Goal: Task Accomplishment & Management: Complete application form

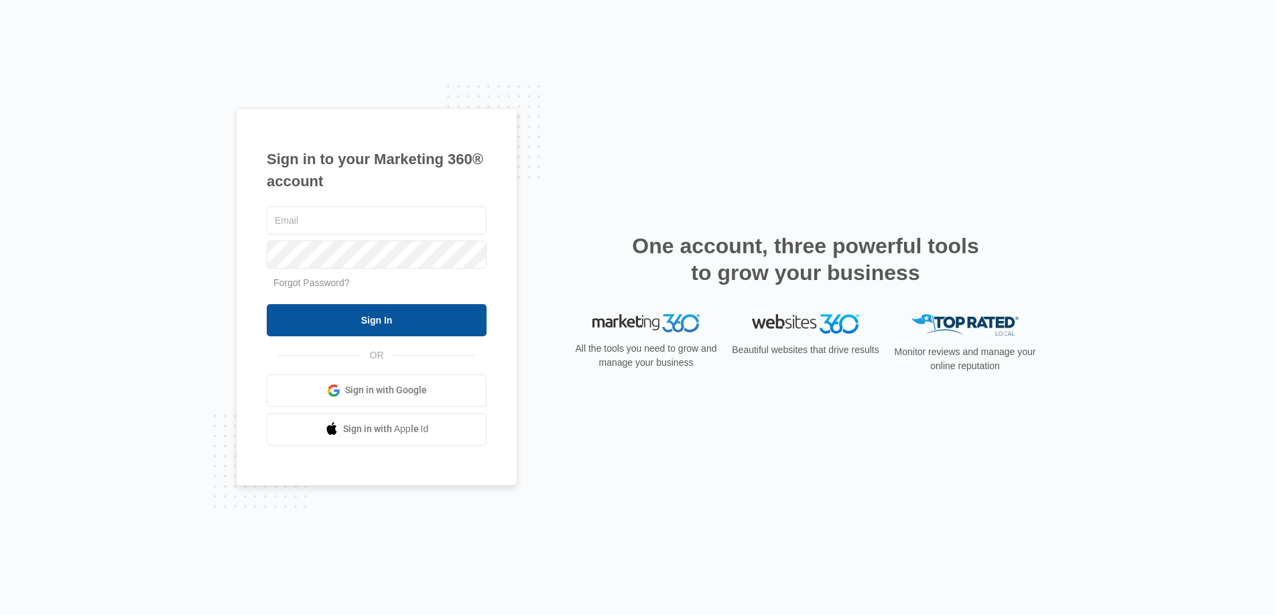
type input "joel.green@madwire.com"
click at [444, 318] on input "Sign In" at bounding box center [377, 320] width 220 height 32
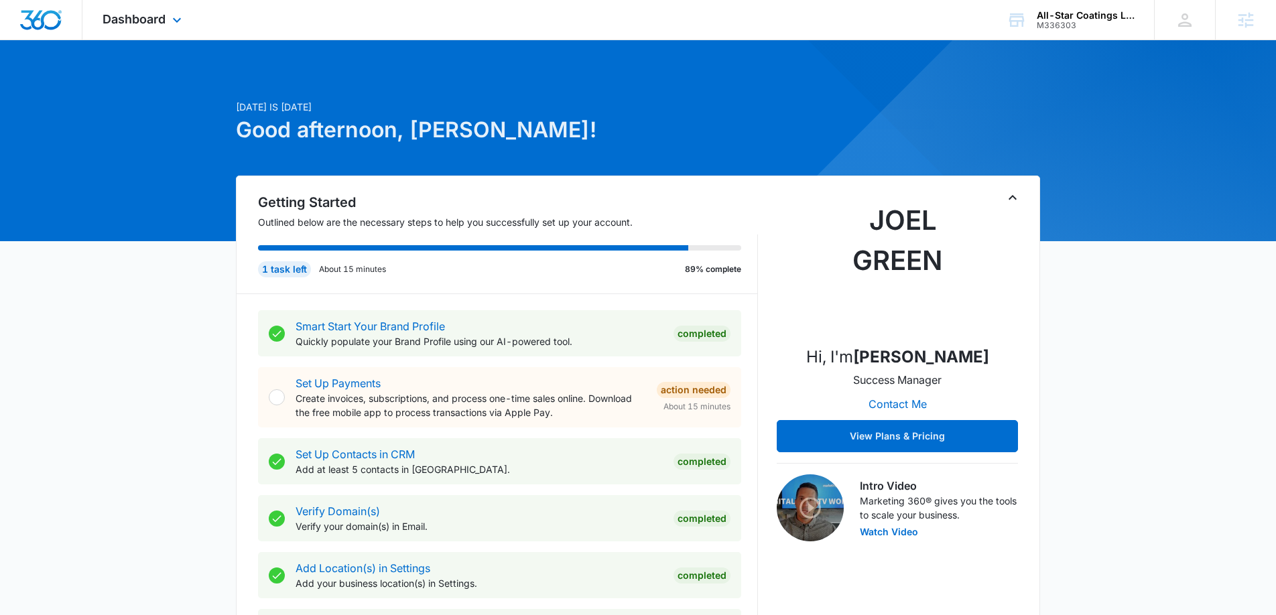
drag, startPoint x: 148, startPoint y: 29, endPoint x: 312, endPoint y: 198, distance: 235.0
click at [147, 29] on div "Dashboard Apps Reputation Websites Forms CRM Email Social Payments POS Content …" at bounding box center [143, 20] width 123 height 40
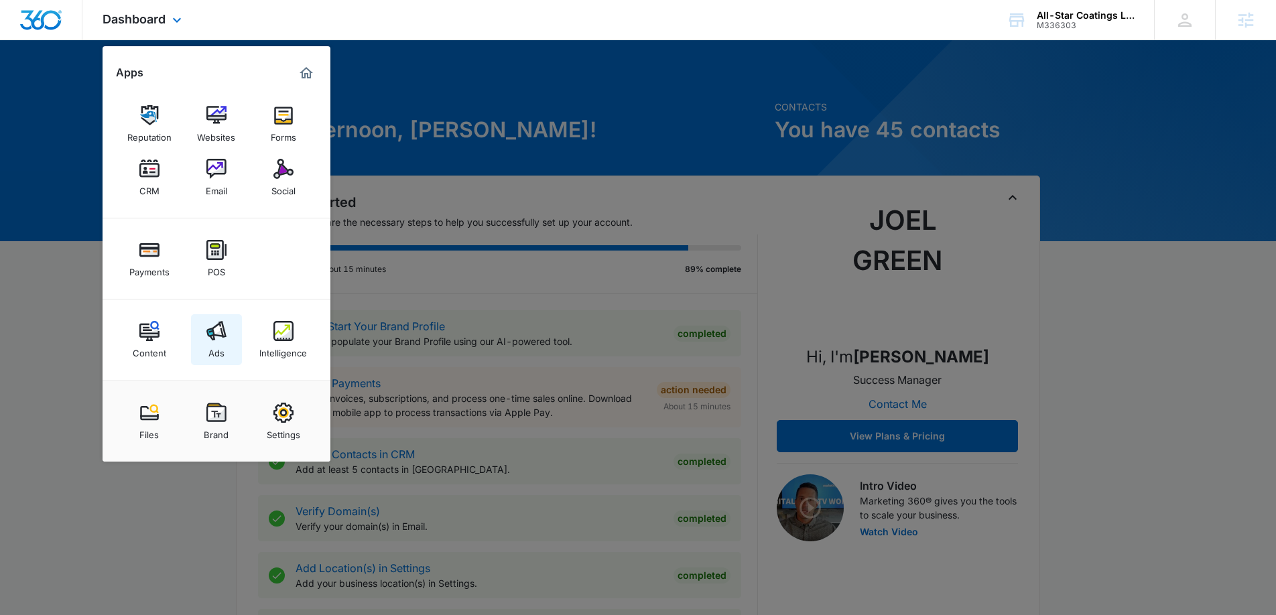
click at [206, 344] on link "Ads" at bounding box center [216, 339] width 51 height 51
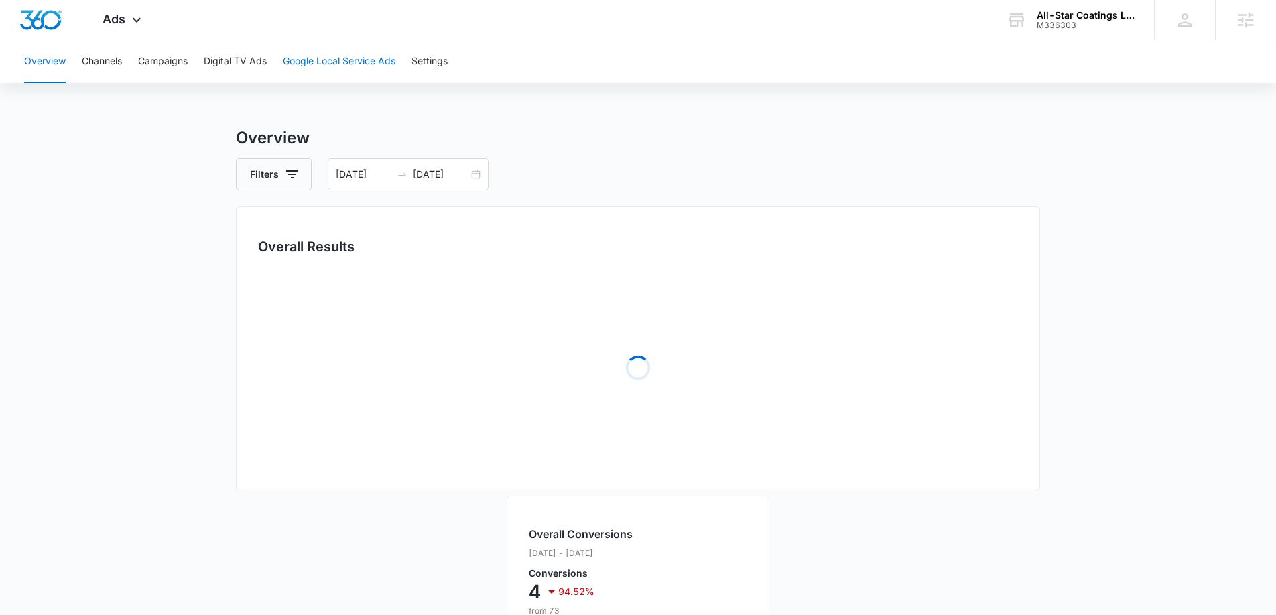
click at [302, 68] on button "Google Local Service Ads" at bounding box center [339, 61] width 113 height 43
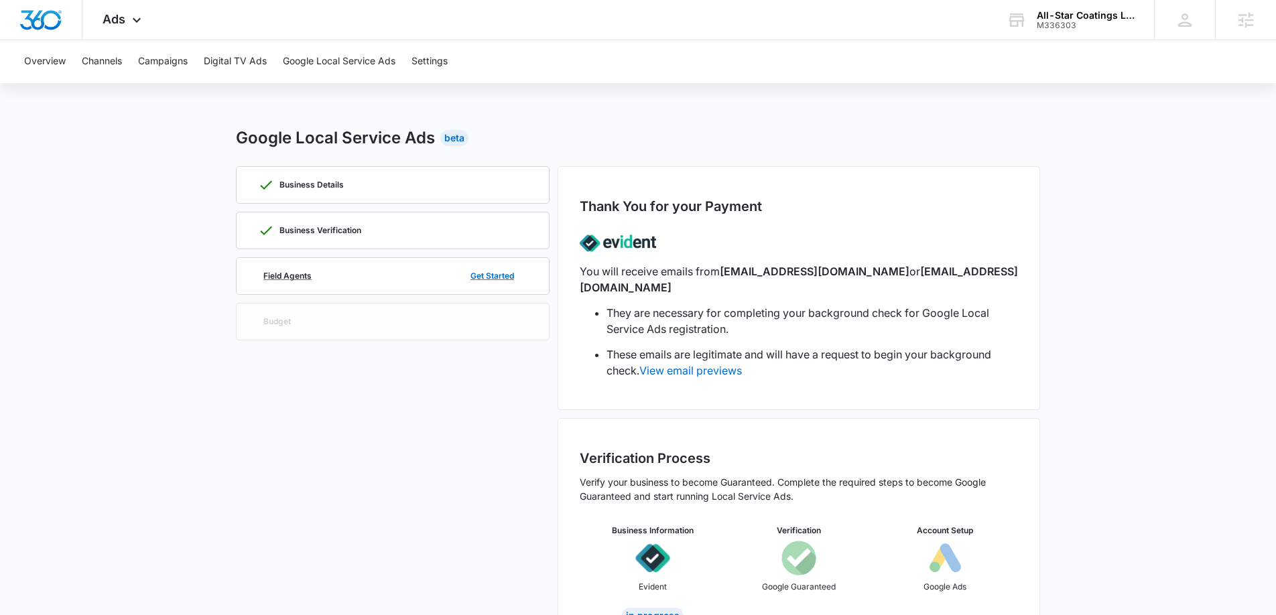
click at [394, 272] on div "Field Agents Get Started" at bounding box center [392, 276] width 269 height 36
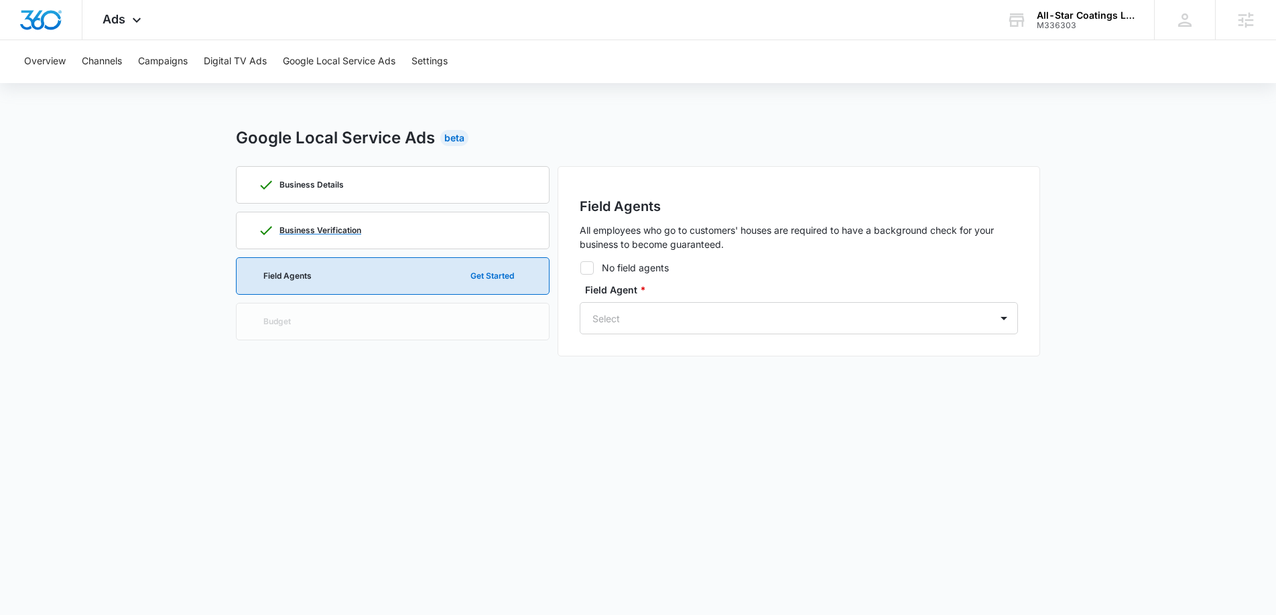
click at [397, 240] on div "Business Verification" at bounding box center [392, 230] width 269 height 36
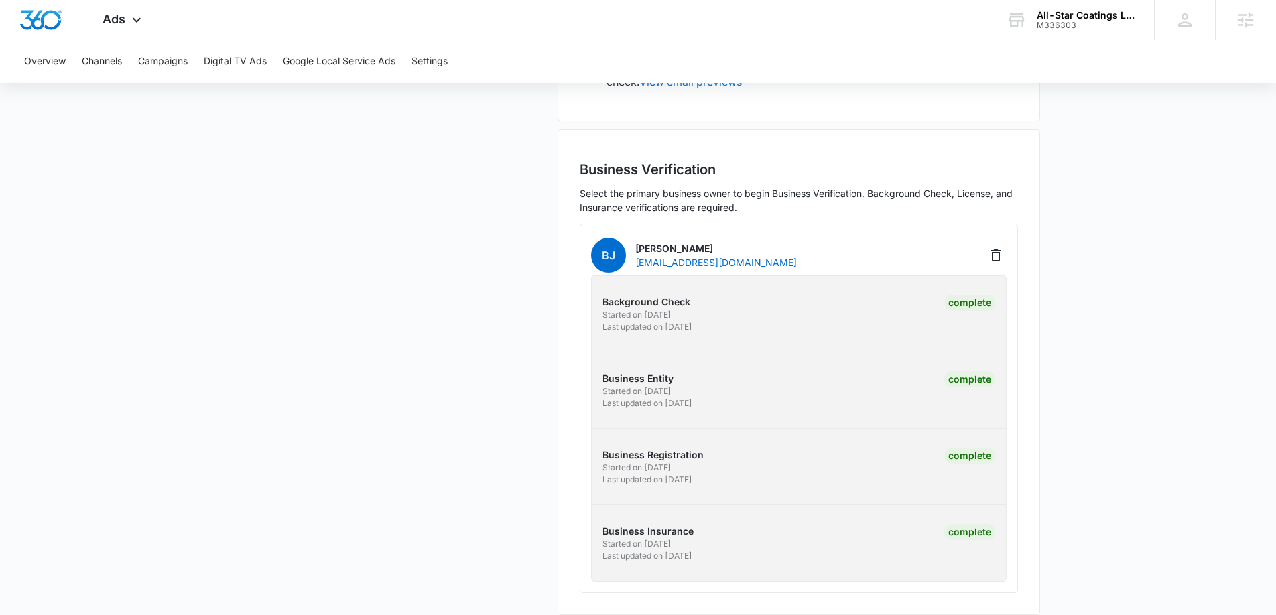
scroll to position [155, 0]
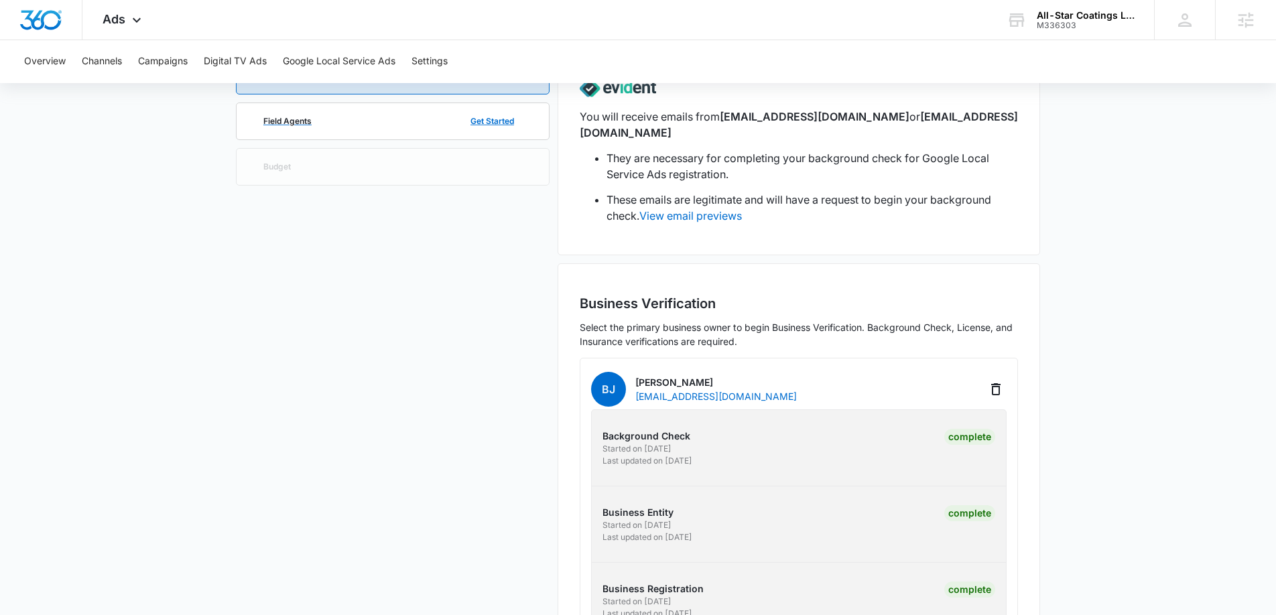
click at [314, 127] on div "Field Agents Get Started" at bounding box center [392, 121] width 269 height 36
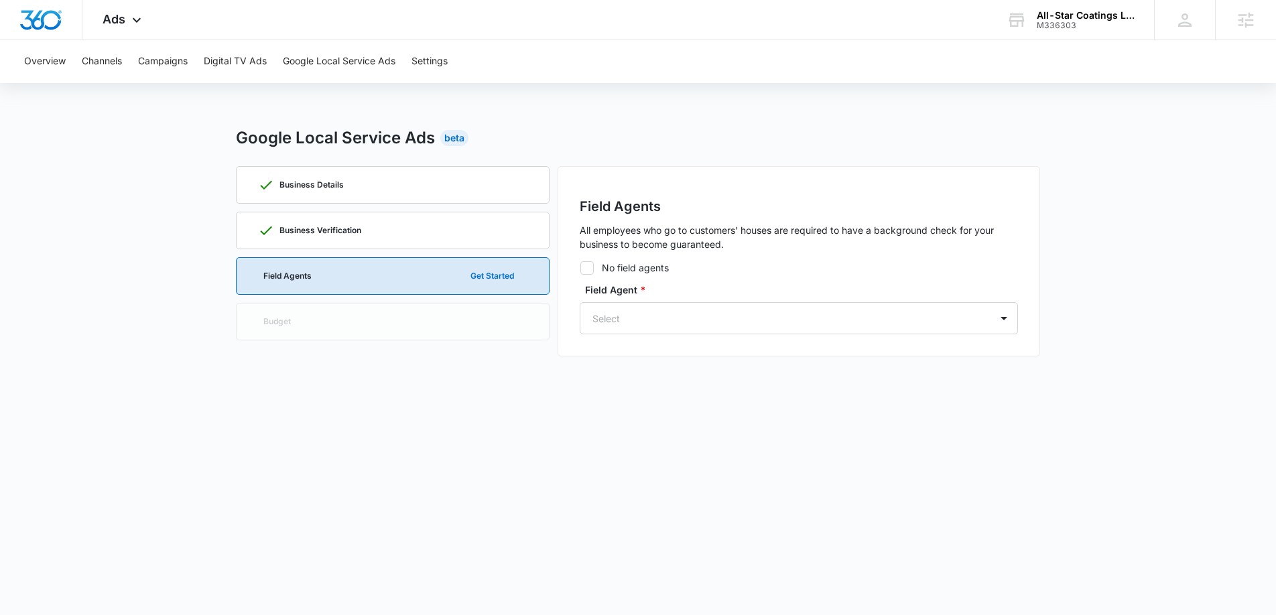
click at [586, 268] on icon at bounding box center [587, 268] width 12 height 12
click at [580, 268] on input "No field agents" at bounding box center [580, 267] width 1 height 1
checkbox input "true"
click at [980, 303] on button "Continue" at bounding box center [982, 299] width 70 height 32
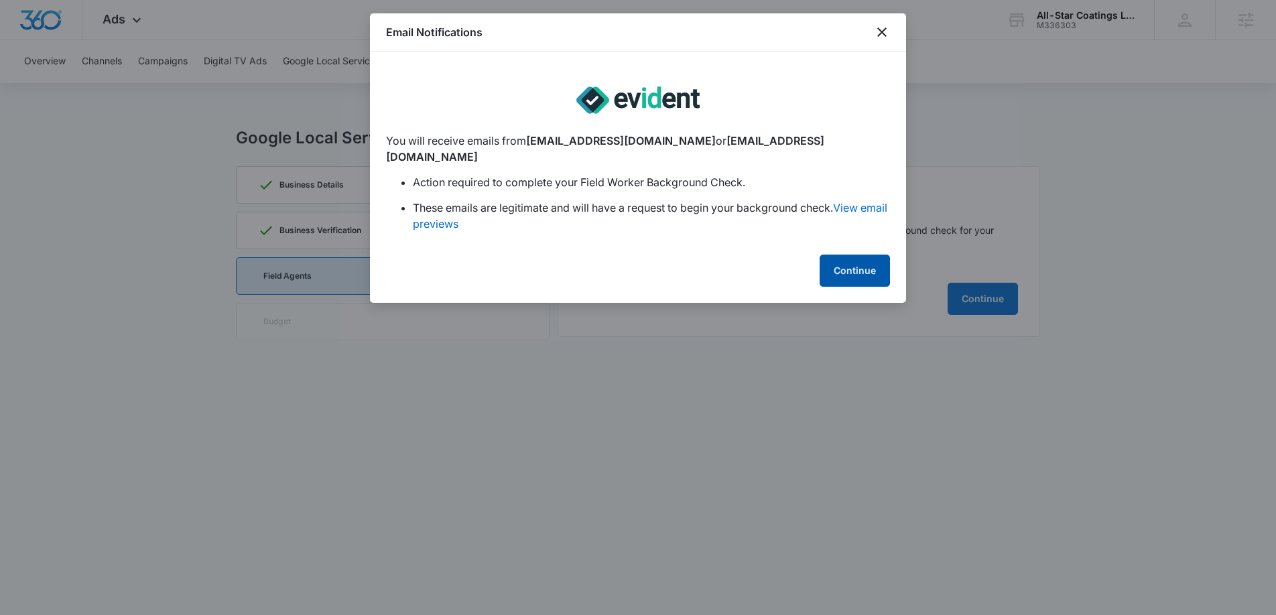
click at [856, 255] on button "Continue" at bounding box center [854, 271] width 70 height 32
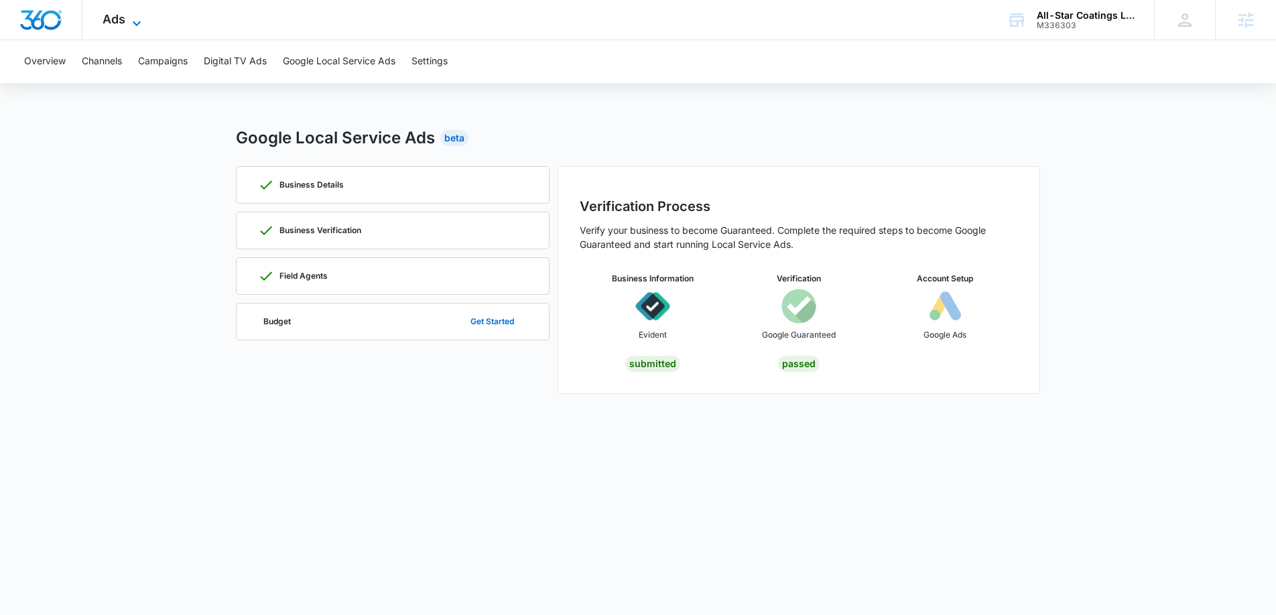
click at [123, 21] on span "Ads" at bounding box center [114, 19] width 23 height 14
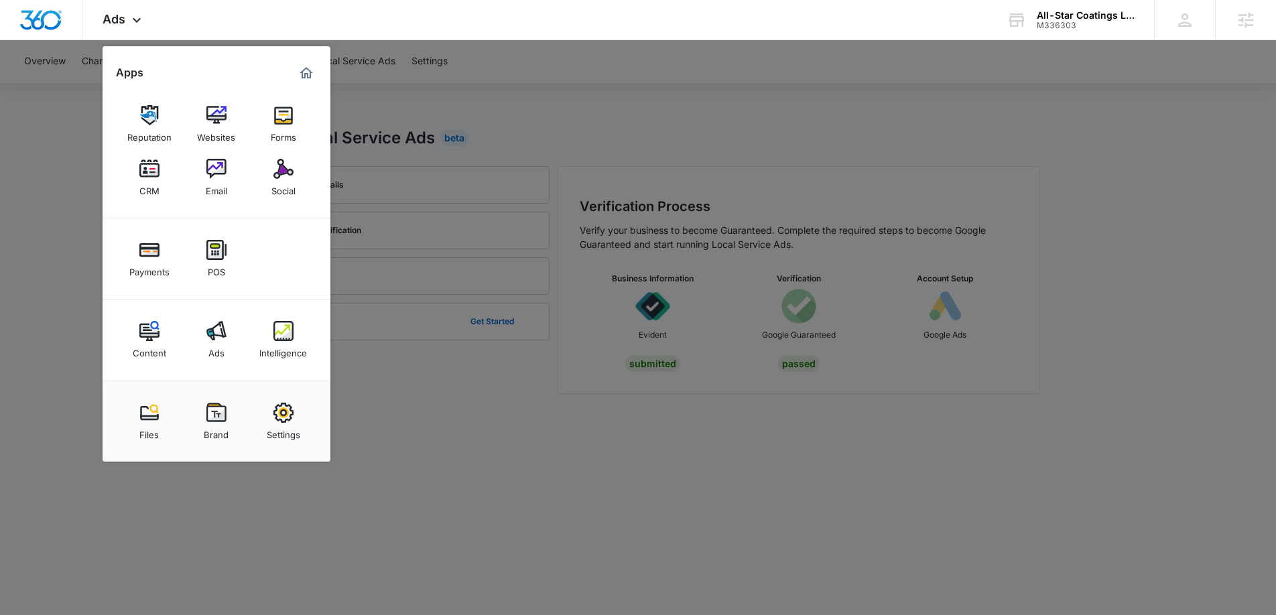
click at [838, 174] on div at bounding box center [638, 307] width 1276 height 615
